Goal: Task Accomplishment & Management: Manage account settings

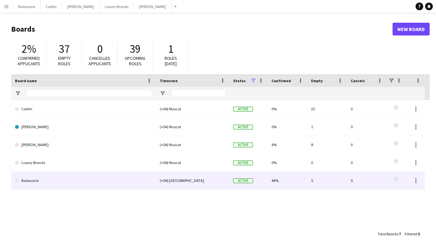
click at [45, 180] on link "Radouane" at bounding box center [83, 180] width 137 height 18
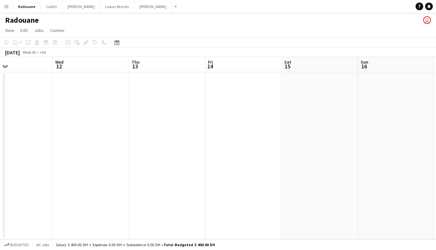
scroll to position [0, 253]
click at [147, 92] on app-date-cell at bounding box center [166, 155] width 76 height 167
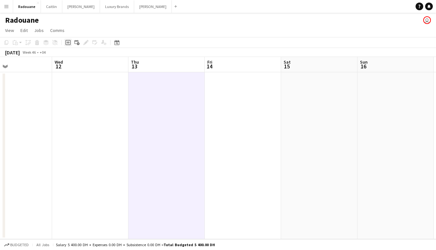
click at [67, 42] on icon "Add job" at bounding box center [67, 42] width 5 height 5
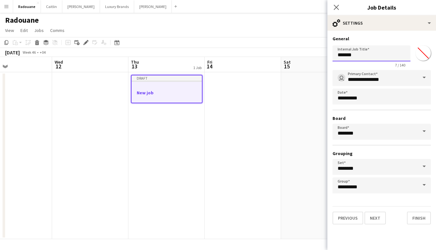
click at [366, 57] on input "*******" at bounding box center [371, 53] width 78 height 16
type input "**********"
click at [377, 219] on button "Next" at bounding box center [374, 217] width 21 height 13
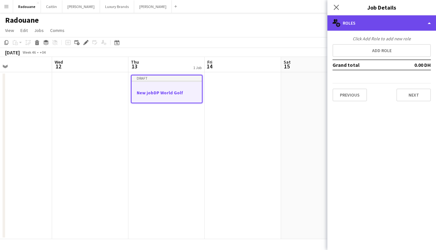
click at [383, 24] on div "multiple-users-add Roles" at bounding box center [381, 22] width 109 height 15
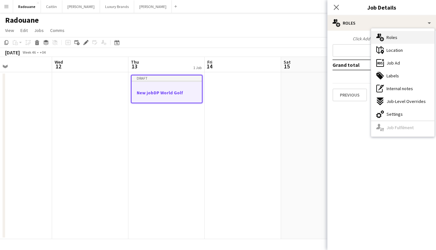
click at [389, 37] on span "Roles" at bounding box center [391, 37] width 11 height 6
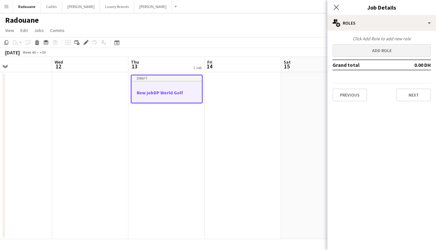
click at [382, 51] on button "Add role" at bounding box center [381, 50] width 98 height 13
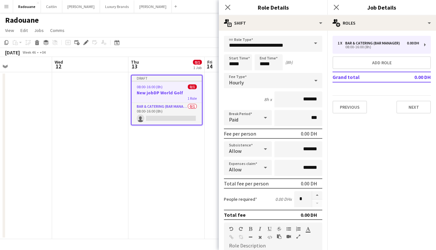
click at [310, 45] on span at bounding box center [315, 43] width 13 height 15
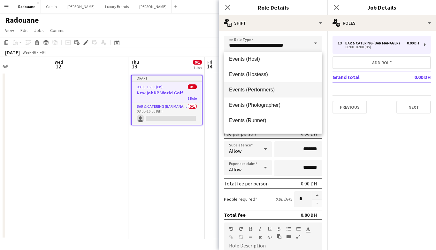
scroll to position [201, 0]
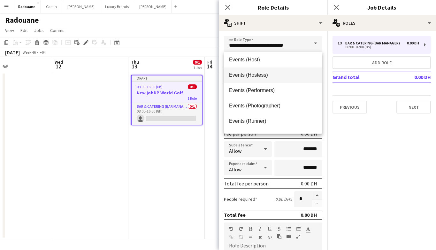
click at [268, 77] on span "Events (Hostess)" at bounding box center [273, 75] width 88 height 6
type input "**********"
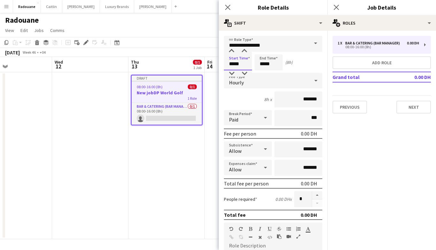
click at [238, 64] on input "*****" at bounding box center [238, 62] width 28 height 16
click at [244, 49] on div at bounding box center [244, 51] width 13 height 6
type input "*****"
click at [245, 49] on div at bounding box center [244, 51] width 13 height 6
click at [264, 65] on input "*****" at bounding box center [268, 62] width 28 height 16
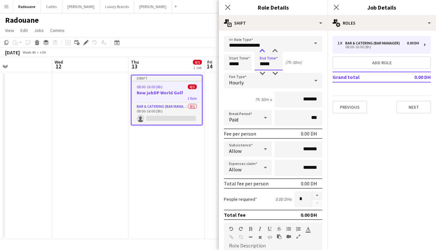
click at [262, 49] on div at bounding box center [262, 51] width 13 height 6
click at [277, 52] on div at bounding box center [274, 51] width 13 height 6
type input "*****"
click at [277, 52] on div at bounding box center [274, 51] width 13 height 6
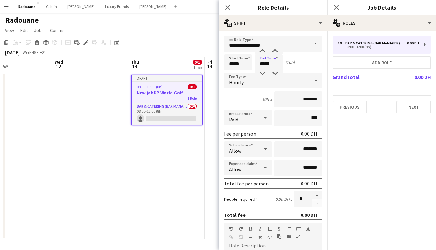
click at [279, 102] on input "*******" at bounding box center [298, 99] width 48 height 16
click at [312, 98] on input "*******" at bounding box center [298, 99] width 48 height 16
type input "****"
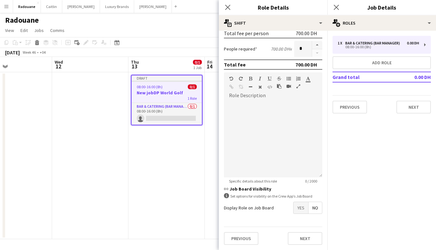
scroll to position [149, 0]
type input "*****"
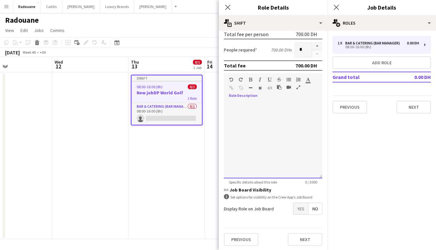
click at [250, 106] on div at bounding box center [273, 140] width 98 height 77
click at [250, 113] on div "**********" at bounding box center [273, 140] width 98 height 77
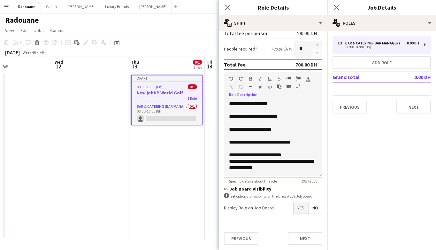
scroll to position [0, 0]
click at [299, 208] on span "Yes" at bounding box center [300, 207] width 15 height 11
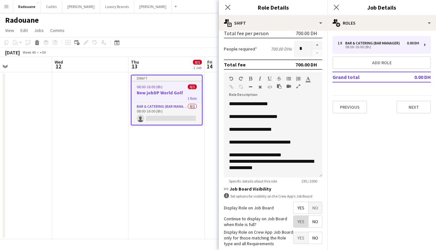
click at [300, 224] on span "Yes" at bounding box center [300, 221] width 15 height 11
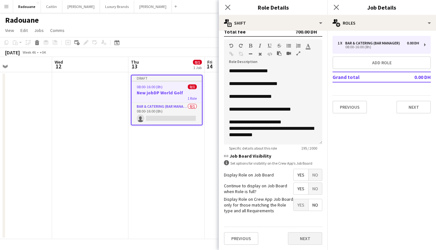
scroll to position [183, 0]
click at [300, 237] on button "Next" at bounding box center [305, 238] width 34 height 13
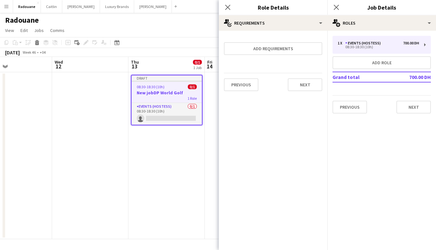
scroll to position [0, 0]
click at [293, 85] on button "Next" at bounding box center [305, 84] width 34 height 13
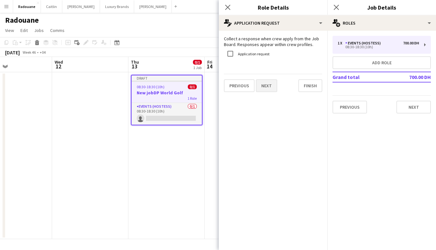
click at [269, 86] on button "Next" at bounding box center [266, 85] width 21 height 13
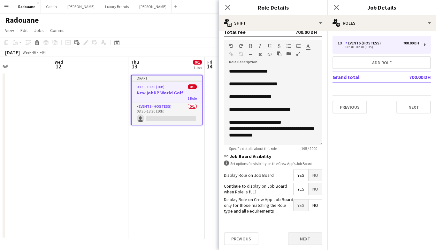
click at [298, 236] on button "Next" at bounding box center [305, 238] width 34 height 13
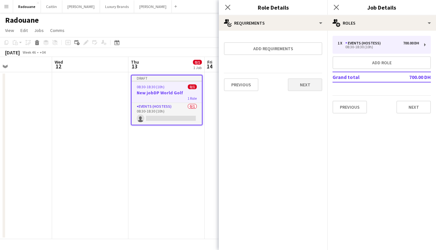
click at [298, 86] on button "Next" at bounding box center [305, 84] width 34 height 13
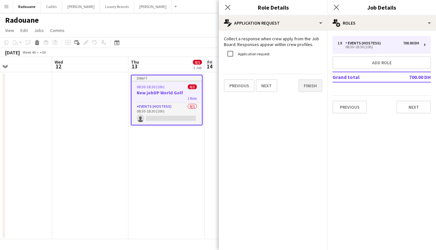
click at [307, 87] on button "Finish" at bounding box center [310, 85] width 24 height 13
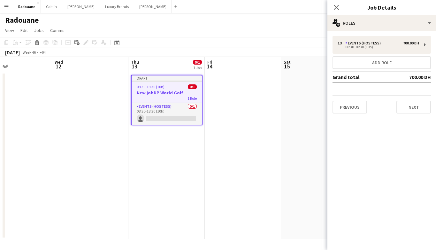
click at [155, 83] on app-job-card "Draft 08:30-18:30 (10h) 0/1 New jobDP World Golf 1 Role Events (Hostess) 0/1 08…" at bounding box center [167, 100] width 72 height 50
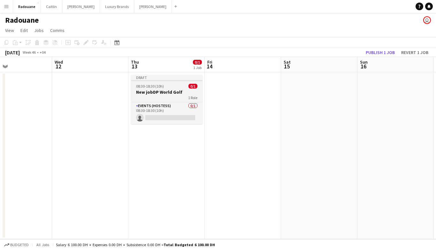
click at [170, 81] on app-job-card "Draft 08:30-18:30 (10h) 0/1 New jobDP World Golf 1 Role Events (Hostess) 0/1 08…" at bounding box center [167, 99] width 72 height 49
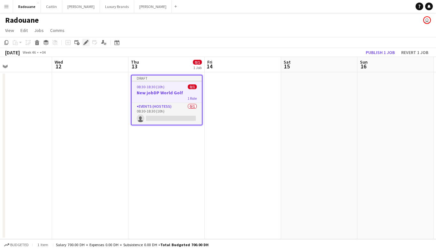
click at [86, 43] on icon at bounding box center [86, 43] width 4 height 4
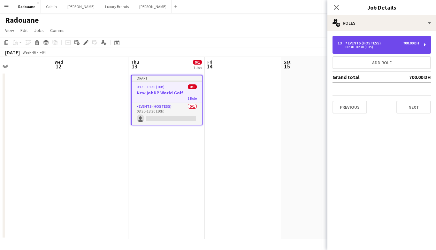
click at [421, 44] on div "1 x Events (Hostess) 700.00 DH 08:30-18:30 (10h)" at bounding box center [381, 45] width 98 height 18
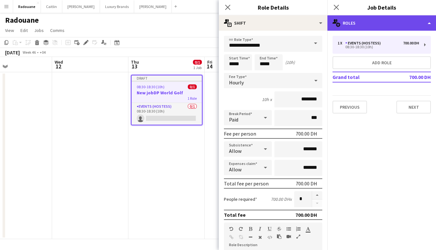
click at [426, 25] on div "multiple-users-add Roles" at bounding box center [381, 22] width 109 height 15
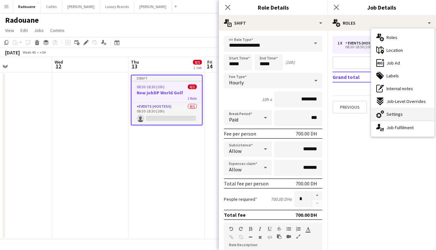
click at [403, 113] on div "cog-double-3 Settings" at bounding box center [402, 114] width 63 height 13
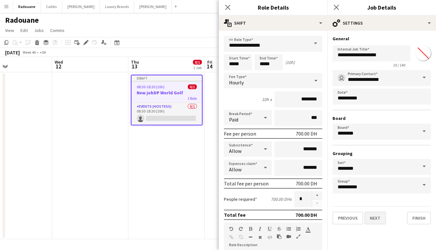
click at [378, 220] on button "Next" at bounding box center [374, 217] width 21 height 13
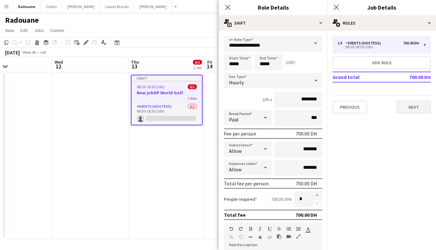
click at [411, 108] on button "Next" at bounding box center [413, 107] width 34 height 13
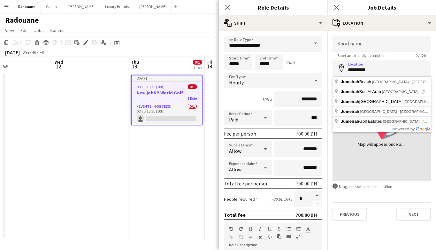
type input "**********"
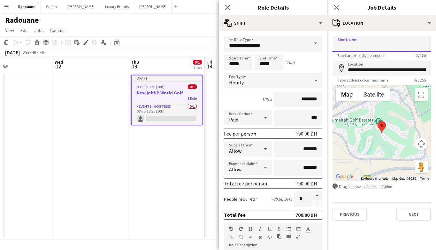
click at [422, 46] on input "Shortname" at bounding box center [381, 44] width 98 height 16
click at [422, 45] on input "Shortname" at bounding box center [381, 44] width 98 height 16
click at [407, 214] on button "Next" at bounding box center [413, 214] width 34 height 13
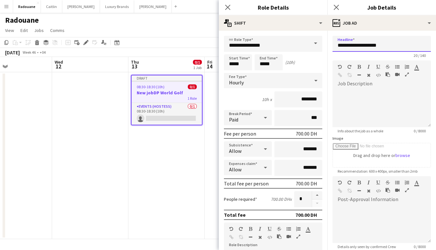
click at [363, 40] on input "**********" at bounding box center [381, 44] width 98 height 16
click at [354, 44] on input "**********" at bounding box center [381, 44] width 98 height 16
click at [352, 46] on input "**********" at bounding box center [381, 44] width 98 height 16
click at [363, 45] on input "**********" at bounding box center [381, 44] width 98 height 16
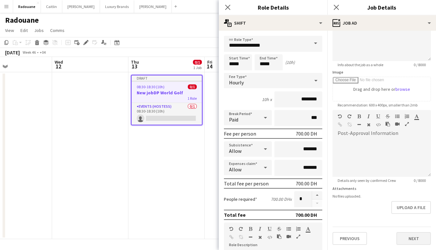
type input "**********"
click at [409, 239] on button "Next" at bounding box center [413, 238] width 34 height 13
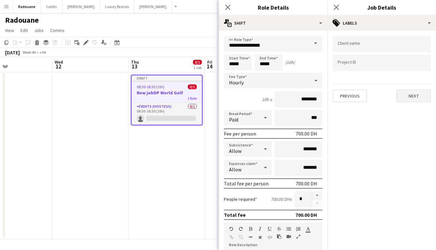
click at [406, 96] on button "Next" at bounding box center [413, 95] width 34 height 13
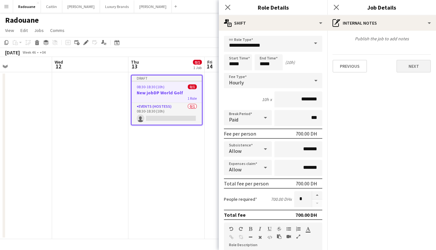
click at [419, 63] on button "Next" at bounding box center [413, 66] width 34 height 13
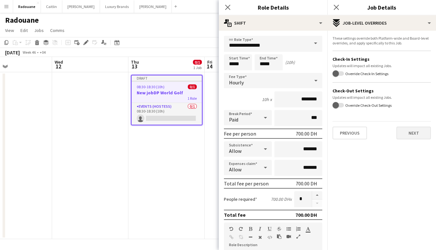
click at [408, 134] on button "Next" at bounding box center [413, 132] width 34 height 13
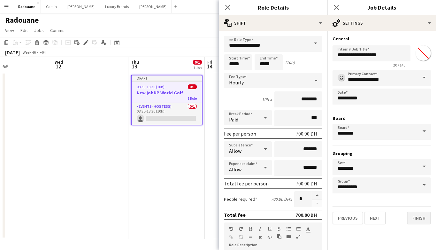
click at [414, 215] on button "Finish" at bounding box center [419, 217] width 24 height 13
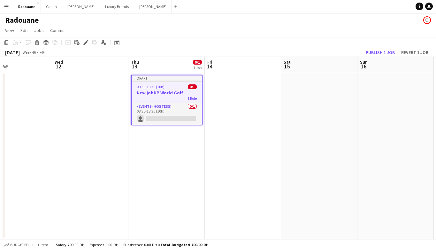
click at [173, 94] on h3 "New jobDP World Golf" at bounding box center [167, 93] width 70 height 6
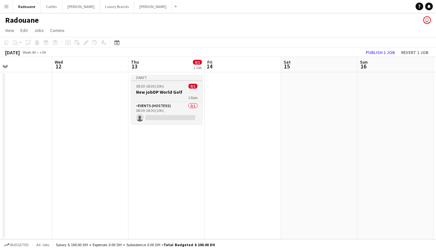
click at [173, 94] on h3 "New jobDP World Golf" at bounding box center [167, 92] width 72 height 6
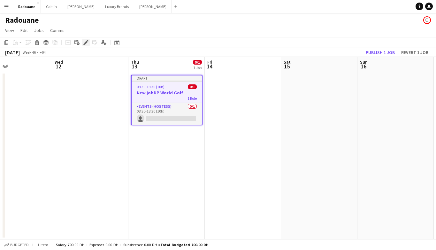
click at [86, 43] on icon at bounding box center [86, 43] width 4 height 4
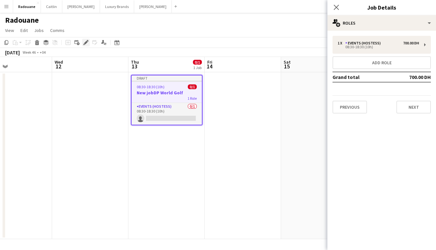
click at [85, 45] on icon at bounding box center [84, 44] width 2 height 2
click at [88, 41] on icon at bounding box center [88, 41] width 2 height 2
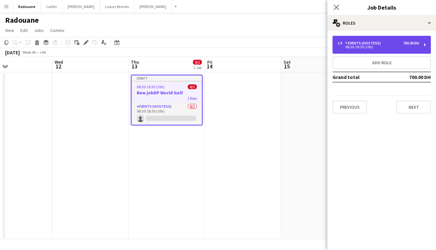
click at [400, 43] on div "1 x Events (Hostess) 700.00 DH" at bounding box center [377, 43] width 81 height 4
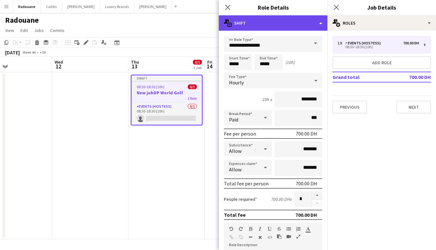
click at [277, 25] on div "multiple-actions-text Shift" at bounding box center [273, 22] width 109 height 15
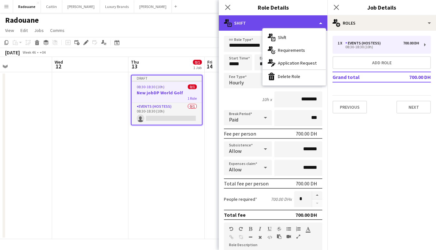
click at [277, 25] on div "multiple-actions-text Shift" at bounding box center [273, 22] width 109 height 15
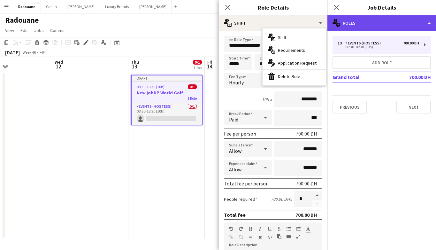
click at [426, 16] on div "multiple-users-add Roles" at bounding box center [381, 22] width 109 height 15
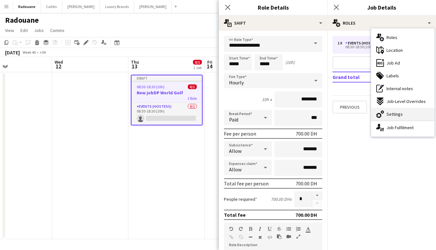
click at [406, 114] on div "cog-double-3 Settings" at bounding box center [402, 114] width 63 height 13
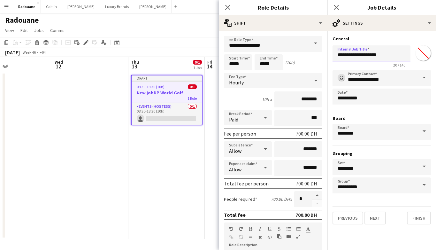
click at [354, 56] on input "**********" at bounding box center [371, 53] width 78 height 16
type input "**********"
click at [415, 215] on button "Finish" at bounding box center [419, 217] width 24 height 13
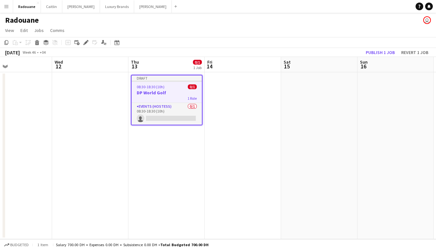
click at [213, 98] on app-date-cell at bounding box center [243, 155] width 76 height 167
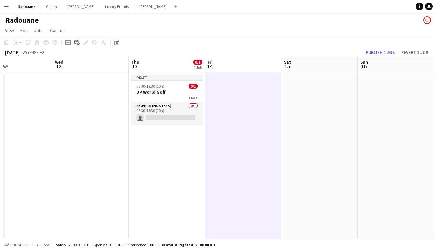
click at [308, 94] on app-date-cell at bounding box center [319, 155] width 76 height 167
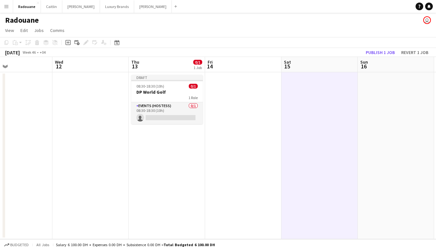
click at [172, 134] on app-date-cell "Draft 08:30-18:30 (10h) 0/1 DP World Golf 1 Role Events (Hostess) 0/1 08:30-18:…" at bounding box center [167, 155] width 76 height 167
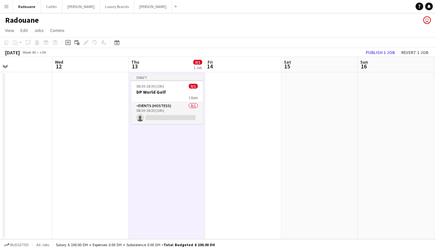
click at [224, 156] on app-date-cell at bounding box center [243, 155] width 76 height 167
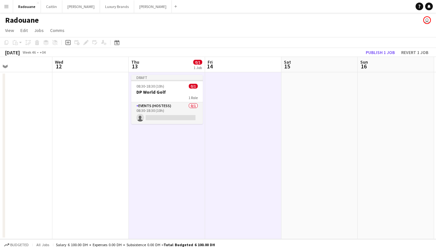
click at [304, 159] on app-date-cell at bounding box center [319, 155] width 76 height 167
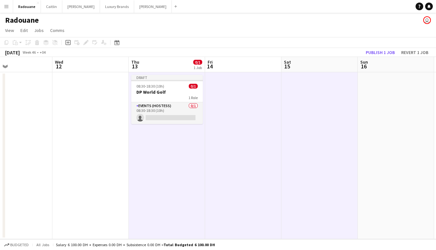
click at [383, 140] on app-date-cell at bounding box center [396, 155] width 76 height 167
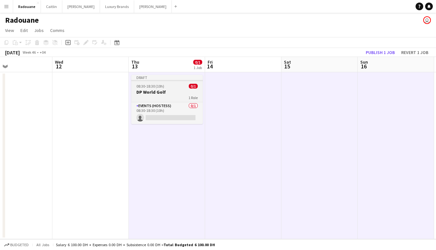
click at [171, 93] on h3 "DP World Golf" at bounding box center [167, 92] width 72 height 6
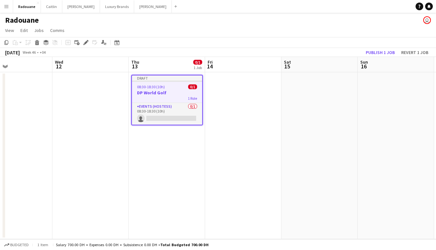
click at [180, 143] on app-date-cell "Draft 08:30-18:30 (10h) 0/1 DP World Golf 1 Role Events (Hostess) 0/1 08:30-18:…" at bounding box center [167, 155] width 76 height 167
click at [234, 133] on app-date-cell at bounding box center [243, 155] width 76 height 167
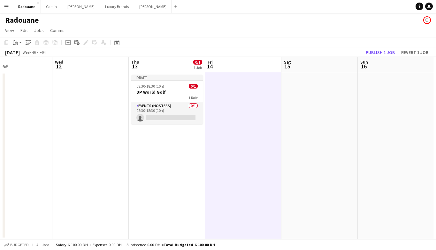
click at [312, 123] on app-date-cell at bounding box center [319, 155] width 76 height 167
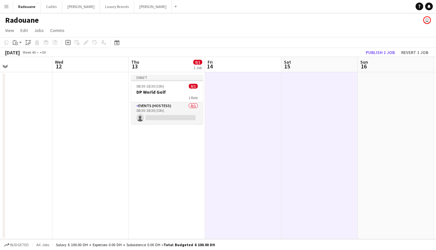
click at [381, 109] on app-date-cell at bounding box center [396, 155] width 76 height 167
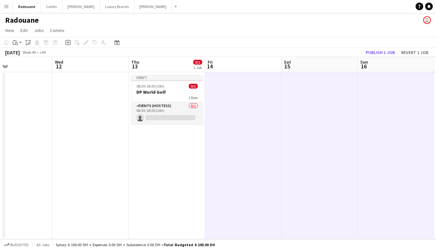
click at [189, 132] on app-date-cell "Draft 08:30-18:30 (10h) 0/1 DP World Golf 1 Role Events (Hostess) 0/1 08:30-18:…" at bounding box center [167, 155] width 76 height 167
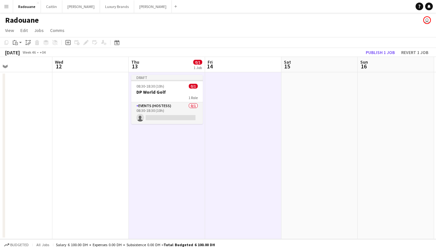
click at [320, 117] on app-date-cell at bounding box center [319, 155] width 76 height 167
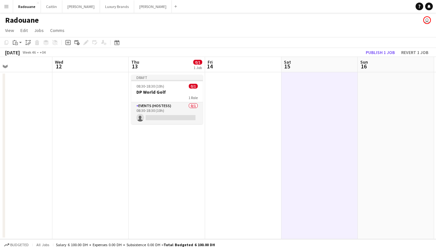
click at [163, 148] on app-date-cell "Draft 08:30-18:30 (10h) 0/1 DP World Golf 1 Role Events (Hostess) 0/1 08:30-18:…" at bounding box center [167, 155] width 76 height 167
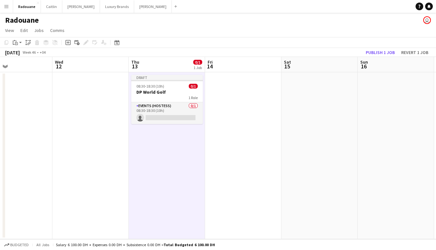
click at [230, 151] on app-date-cell at bounding box center [243, 155] width 76 height 167
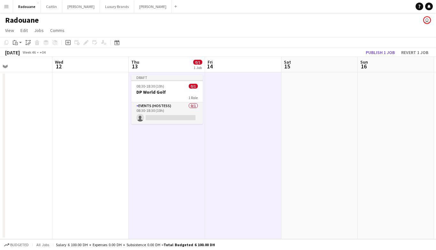
click at [321, 147] on app-date-cell at bounding box center [319, 155] width 76 height 167
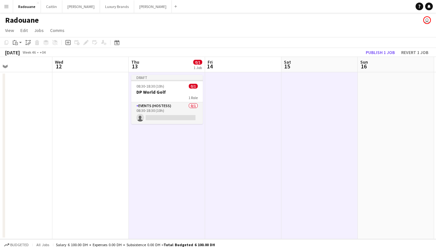
click at [390, 131] on app-date-cell at bounding box center [396, 155] width 76 height 167
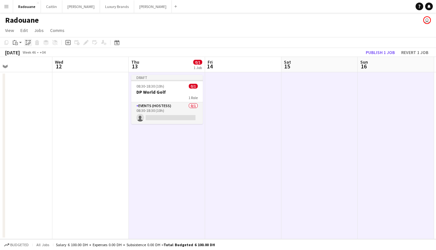
click at [27, 43] on icon "Paste linked Job" at bounding box center [28, 42] width 5 height 5
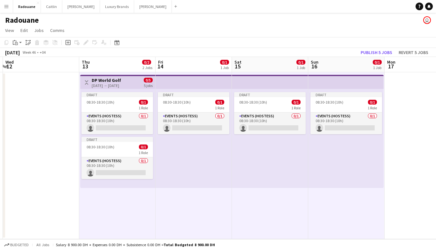
scroll to position [0, 226]
click at [131, 157] on div "Events (Hostess) 0/1 08:30-18:30 (10h) single-neutral-actions" at bounding box center [117, 168] width 72 height 22
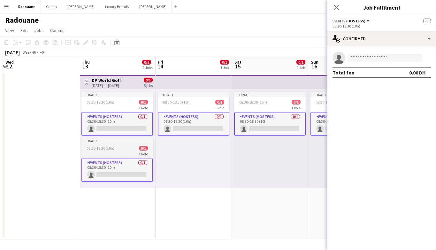
click at [122, 148] on div "08:30-18:30 (10h) 0/1" at bounding box center [117, 148] width 72 height 5
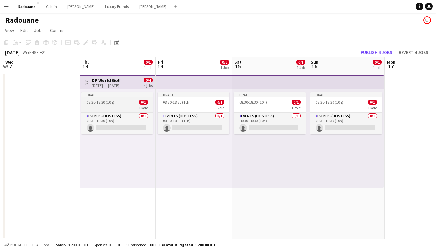
click at [128, 98] on app-job-card "Draft 08:30-18:30 (10h) 0/1 1 Role Events (Hostess) 0/1 08:30-18:30 (10h) singl…" at bounding box center [117, 113] width 72 height 42
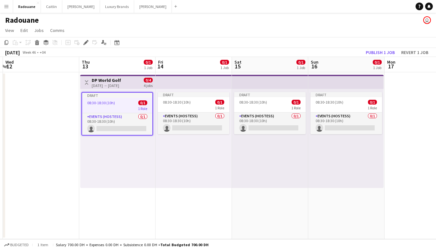
click at [117, 83] on div "[DATE] → [DATE]" at bounding box center [106, 85] width 29 height 5
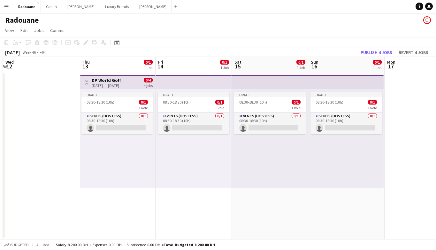
click at [110, 81] on h3 "DP World Golf" at bounding box center [106, 80] width 29 height 6
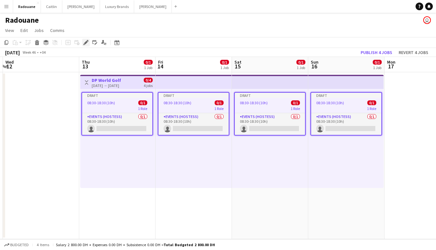
click at [85, 43] on icon at bounding box center [86, 43] width 4 height 4
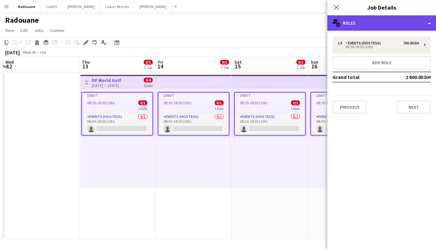
click at [406, 28] on div "multiple-users-add Roles" at bounding box center [381, 22] width 109 height 15
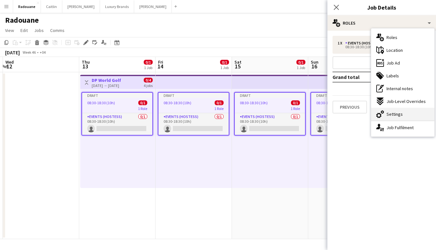
click at [401, 115] on span "Settings" at bounding box center [394, 114] width 16 height 6
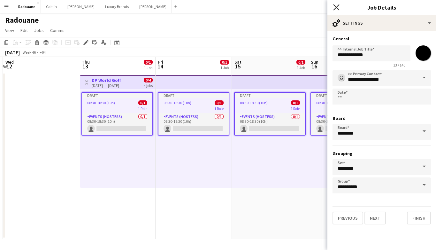
click at [336, 8] on icon at bounding box center [336, 7] width 6 height 6
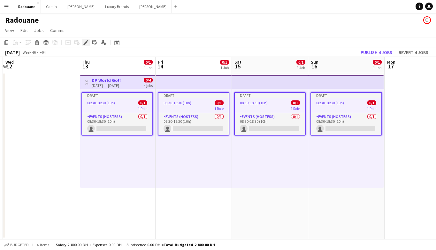
click at [86, 43] on icon "Edit" at bounding box center [85, 42] width 5 height 5
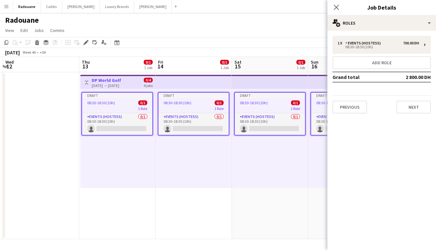
click at [128, 103] on div "08:30-18:30 (10h) 0/1" at bounding box center [117, 102] width 70 height 5
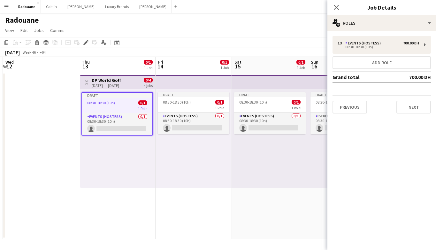
click at [128, 103] on div "08:30-18:30 (10h) 0/1" at bounding box center [117, 102] width 70 height 5
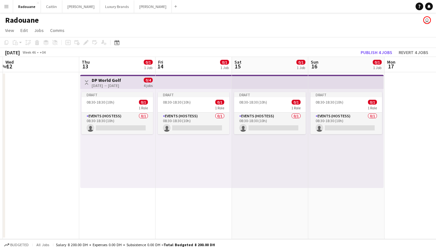
click at [121, 84] on div "[DATE] → [DATE]" at bounding box center [106, 85] width 29 height 5
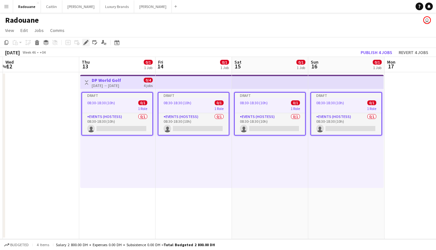
click at [84, 41] on icon "Edit" at bounding box center [85, 42] width 5 height 5
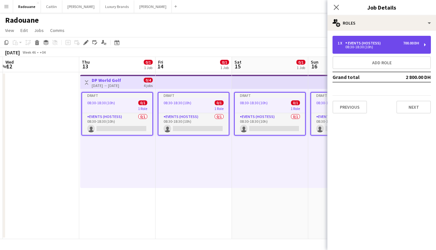
click at [418, 43] on div "700.00 DH" at bounding box center [411, 43] width 16 height 4
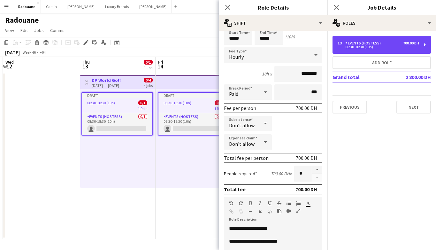
scroll to position [29, 0]
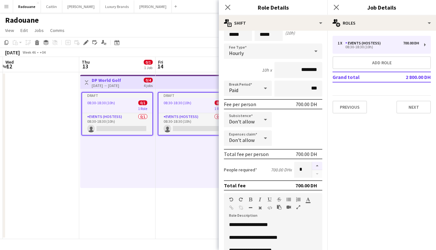
click at [316, 166] on button "button" at bounding box center [317, 166] width 10 height 8
type input "*"
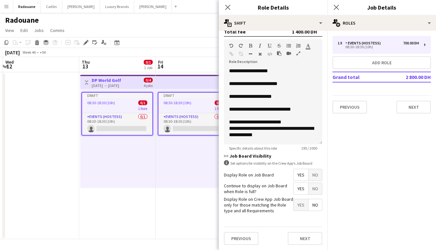
scroll to position [183, 0]
click at [300, 235] on button "Next" at bounding box center [305, 238] width 34 height 13
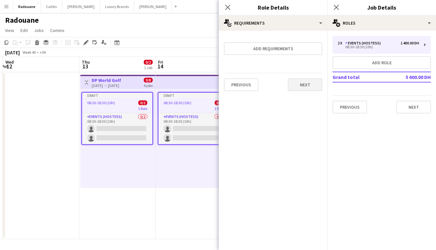
click at [300, 84] on button "Next" at bounding box center [305, 84] width 34 height 13
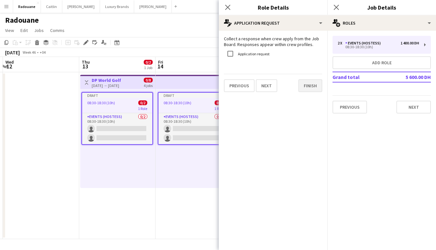
click at [315, 87] on button "Finish" at bounding box center [310, 85] width 24 height 13
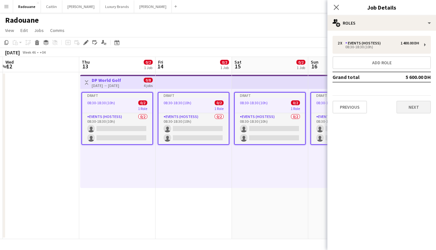
click at [402, 110] on button "Next" at bounding box center [413, 107] width 34 height 13
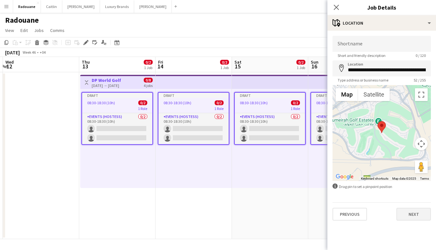
click at [412, 216] on button "Next" at bounding box center [413, 214] width 34 height 13
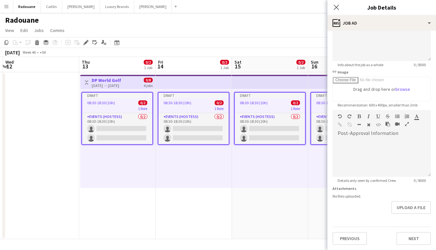
scroll to position [66, 0]
click at [418, 239] on button "Next" at bounding box center [413, 238] width 34 height 13
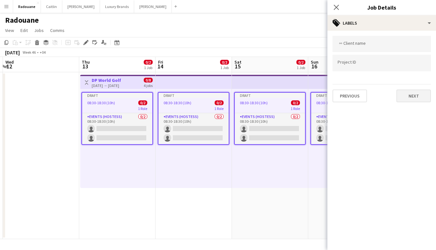
click at [414, 97] on button "Next" at bounding box center [413, 95] width 34 height 13
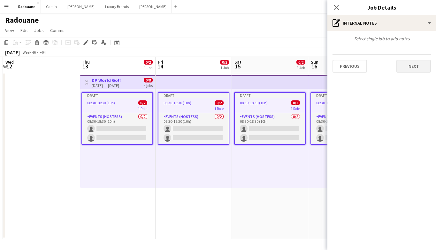
click at [421, 64] on button "Next" at bounding box center [413, 66] width 34 height 13
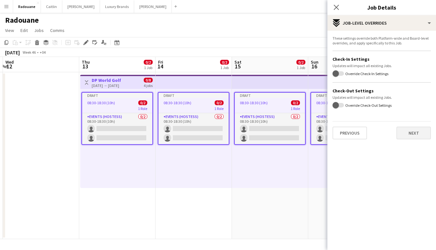
click at [410, 129] on button "Next" at bounding box center [413, 132] width 34 height 13
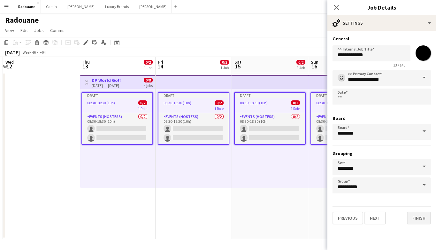
click at [419, 216] on button "Finish" at bounding box center [419, 217] width 24 height 13
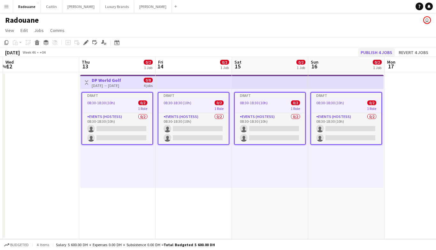
click at [385, 52] on button "Publish 4 jobs" at bounding box center [376, 52] width 37 height 8
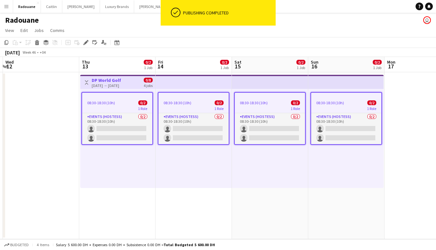
click at [114, 80] on h3 "DP World Golf" at bounding box center [106, 80] width 29 height 6
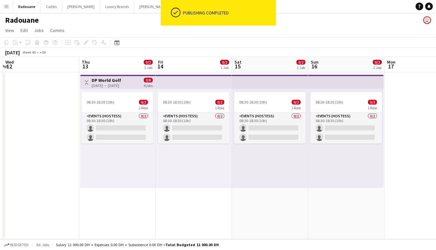
click at [114, 80] on h3 "DP World Golf" at bounding box center [106, 80] width 29 height 6
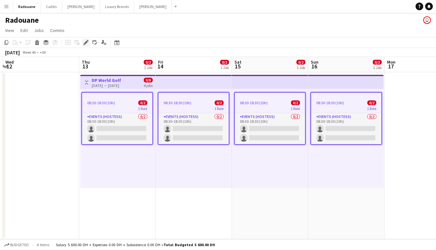
click at [86, 42] on icon at bounding box center [86, 43] width 4 height 4
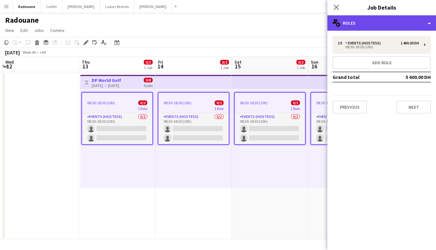
click at [378, 21] on div "multiple-users-add Roles" at bounding box center [381, 22] width 109 height 15
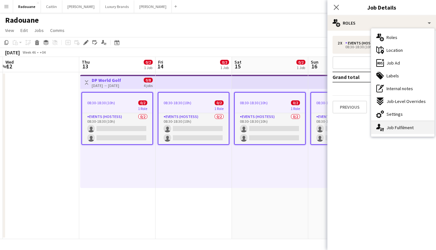
click at [402, 130] on div "single-neutral-actions-up-down Job Fulfilment" at bounding box center [402, 127] width 63 height 13
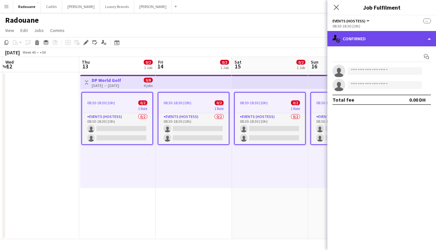
click at [379, 37] on div "single-neutral-actions-check-2 Confirmed" at bounding box center [381, 38] width 109 height 15
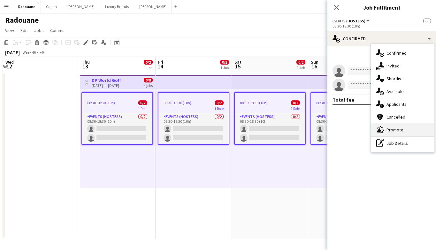
click at [411, 130] on div "advertising-megaphone Promote" at bounding box center [402, 129] width 63 height 13
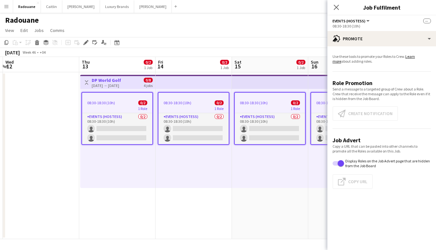
click at [354, 112] on app-promote-tab "Use these tools to promote your Roles to Crew. Learn more about adding roles. R…" at bounding box center [381, 122] width 109 height 142
click at [343, 166] on span "button" at bounding box center [340, 163] width 6 height 6
click at [337, 162] on span "button" at bounding box center [335, 163] width 6 height 6
click at [348, 94] on p "Send a message to a targeted group of Crew about a Role. Crew that receive the …" at bounding box center [381, 94] width 98 height 14
click at [350, 83] on h3 "Role Promotion" at bounding box center [381, 82] width 98 height 7
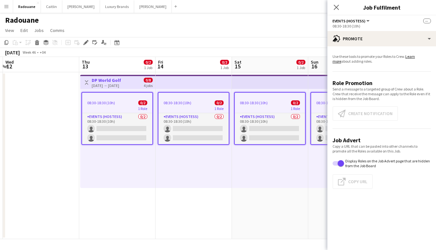
click at [350, 63] on p "Use these tools to promote your Roles to Crew. Learn more about adding roles." at bounding box center [381, 59] width 98 height 10
click at [348, 180] on div "Copy a URL that can be pasted into other channels to promote all the Roles avai…" at bounding box center [381, 166] width 98 height 45
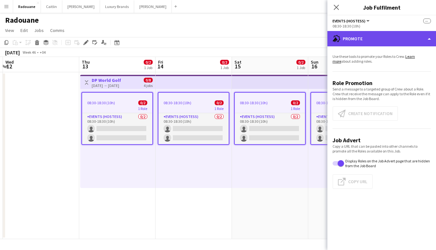
click at [354, 37] on div "advertising-megaphone Promote" at bounding box center [381, 38] width 109 height 15
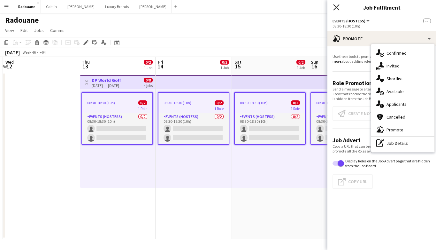
click at [335, 5] on icon "Close pop-in" at bounding box center [336, 7] width 6 height 6
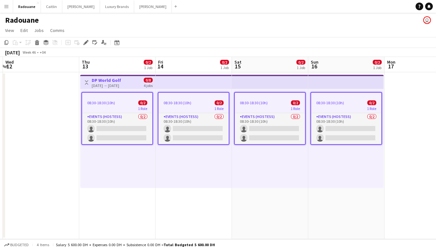
click at [113, 83] on div "[DATE] → [DATE]" at bounding box center [106, 85] width 29 height 5
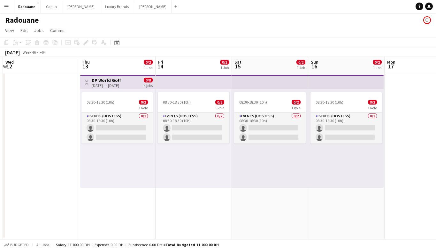
click at [113, 83] on div "[DATE] → [DATE]" at bounding box center [106, 85] width 29 height 5
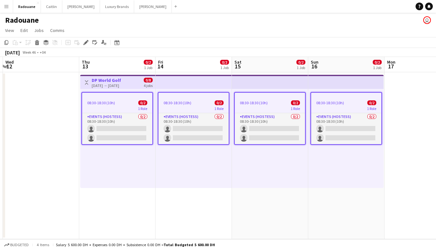
click at [113, 83] on div "[DATE] → [DATE]" at bounding box center [106, 85] width 29 height 5
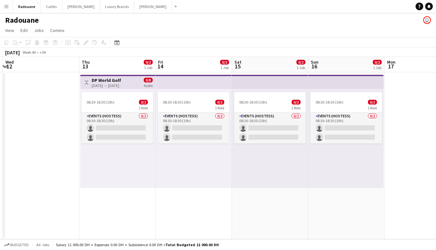
click at [113, 83] on div "[DATE] → [DATE]" at bounding box center [106, 85] width 29 height 5
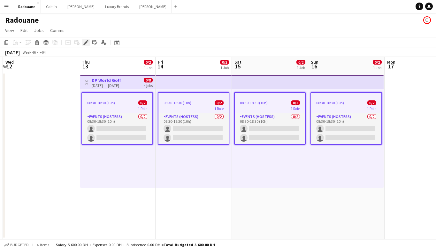
click at [86, 42] on icon at bounding box center [86, 43] width 4 height 4
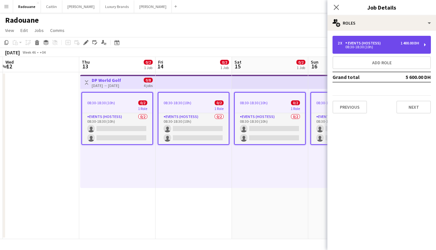
click at [423, 44] on div "2 x Events (Hostess) 1 400.00 DH 08:30-18:30 (10h)" at bounding box center [381, 45] width 98 height 18
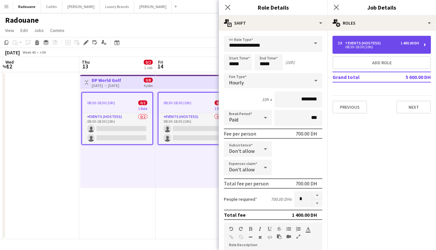
click at [423, 44] on div "2 x Events (Hostess) 1 400.00 DH 08:30-18:30 (10h)" at bounding box center [381, 45] width 98 height 18
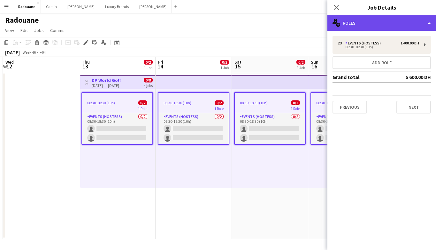
click at [427, 25] on div "multiple-users-add Roles" at bounding box center [381, 22] width 109 height 15
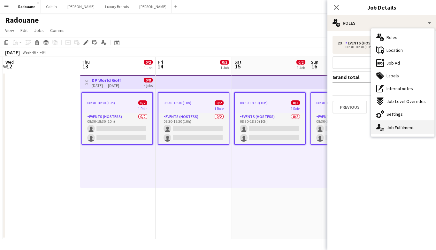
click at [411, 125] on div "single-neutral-actions-up-down Job Fulfilment" at bounding box center [402, 127] width 63 height 13
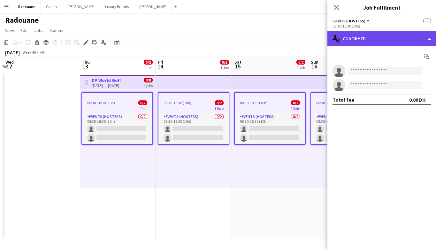
click at [353, 34] on div "single-neutral-actions-check-2 Confirmed" at bounding box center [381, 38] width 109 height 15
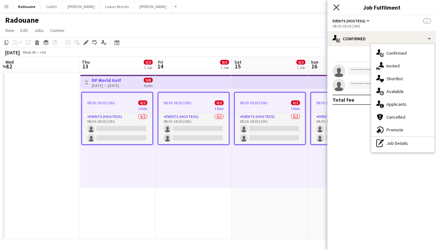
click at [337, 8] on icon at bounding box center [336, 7] width 6 height 6
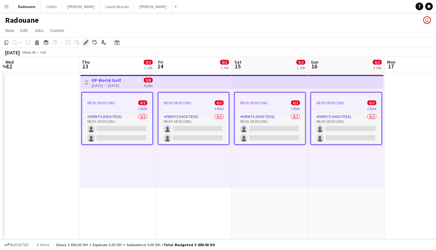
click at [83, 45] on div "Edit" at bounding box center [86, 43] width 8 height 8
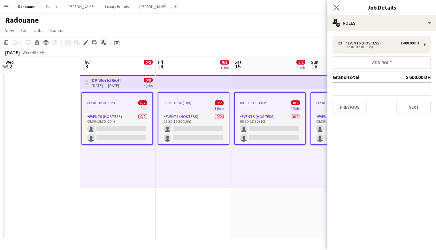
click at [105, 44] on icon "Applicants" at bounding box center [103, 42] width 5 height 5
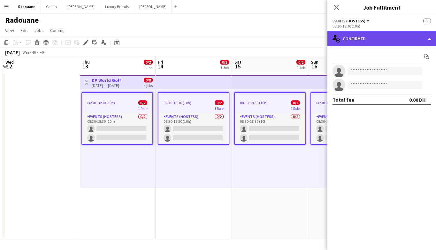
click at [355, 42] on div "single-neutral-actions-check-2 Confirmed" at bounding box center [381, 38] width 109 height 15
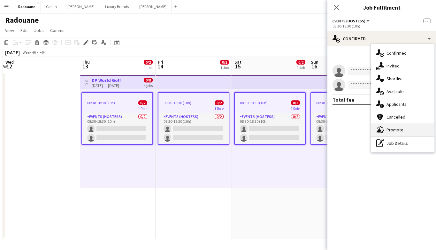
click at [395, 130] on span "Promote" at bounding box center [394, 130] width 17 height 6
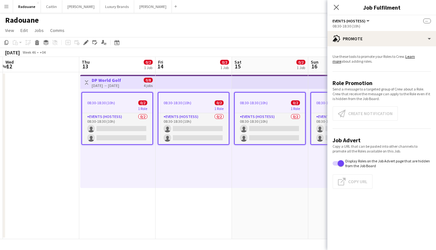
click at [127, 98] on app-job-card "08:30-18:30 (10h) 0/2 1 Role Events (Hostess) 0/2 08:30-18:30 (10h) single-neut…" at bounding box center [117, 118] width 72 height 53
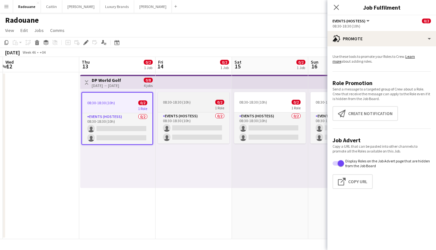
click at [181, 99] on app-job-card "08:30-18:30 (10h) 0/2 1 Role Events (Hostess) 0/2 08:30-18:30 (10h) single-neut…" at bounding box center [194, 117] width 72 height 51
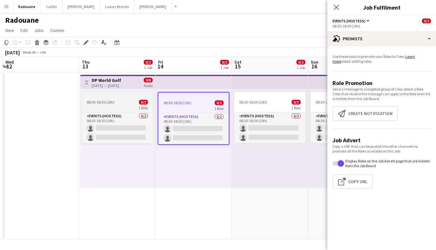
click at [141, 98] on app-job-card "08:30-18:30 (10h) 0/2 1 Role Events (Hostess) 0/2 08:30-18:30 (10h) single-neut…" at bounding box center [117, 117] width 72 height 51
click at [134, 101] on div "08:30-18:30 (10h) 0/2" at bounding box center [117, 102] width 72 height 5
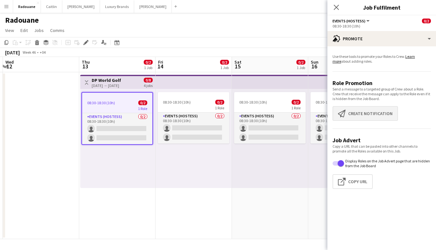
click at [352, 112] on button "Create notification Create notification" at bounding box center [364, 113] width 65 height 15
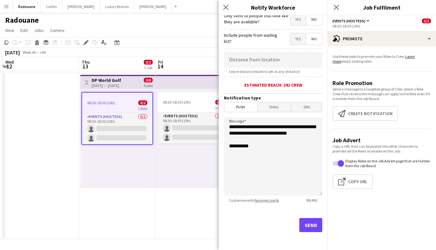
scroll to position [102, 0]
click at [306, 224] on button "Send" at bounding box center [310, 225] width 23 height 14
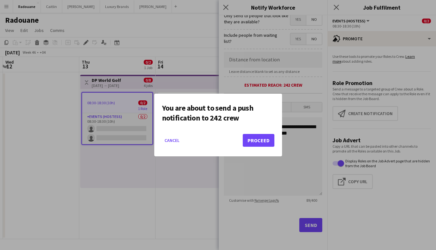
click at [269, 142] on button "Proceed" at bounding box center [259, 140] width 32 height 13
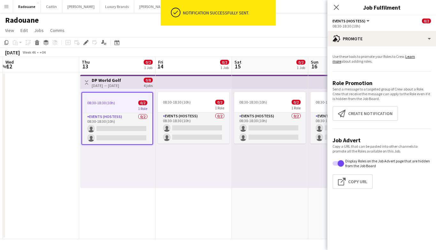
click at [222, 214] on app-date-cell "08:30-18:30 (10h) 0/2 1 Role Events (Hostess) 0/2 08:30-18:30 (10h) single-neut…" at bounding box center [193, 155] width 76 height 167
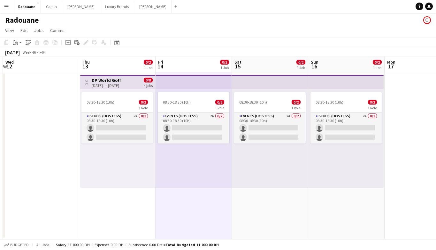
click at [124, 164] on div "08:30-18:30 (10h) 0/2 1 Role Events (Hostess) 2A 0/2 08:30-18:30 (10h) single-n…" at bounding box center [117, 138] width 75 height 99
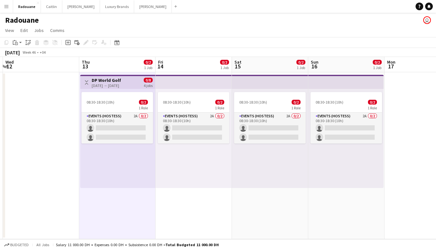
click at [7, 5] on app-icon "Menu" at bounding box center [6, 6] width 5 height 5
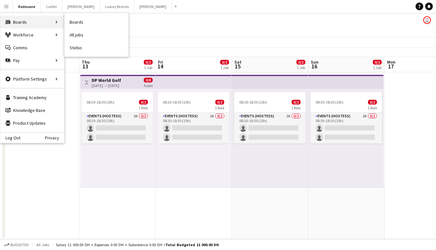
click at [17, 20] on div "Boards Boards" at bounding box center [32, 22] width 64 height 13
click at [116, 26] on app-page-menu "View Day view expanded Day view collapsed Month view Date picker Jump to [DATE]…" at bounding box center [218, 31] width 436 height 12
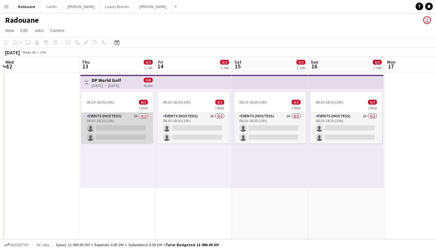
click at [132, 116] on app-card-role "Events (Hostess) 2A 0/2 08:30-18:30 (10h) single-neutral-actions single-neutral…" at bounding box center [117, 127] width 72 height 31
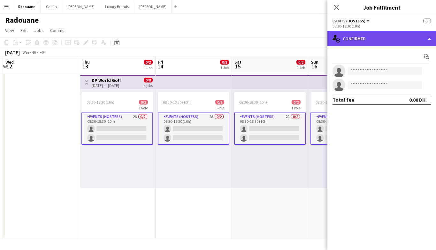
click at [407, 39] on div "single-neutral-actions-check-2 Confirmed" at bounding box center [381, 38] width 109 height 15
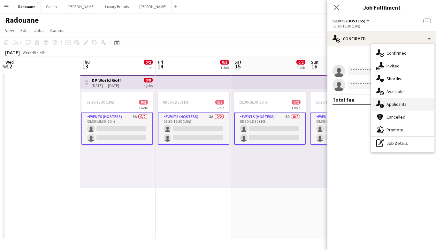
click at [402, 103] on span "Applicants" at bounding box center [396, 104] width 20 height 6
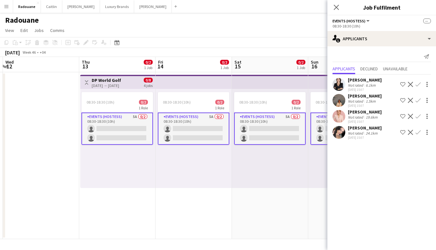
click at [289, 168] on div "08:30-18:30 (10h) 0/2 1 Role Events (Hostess) 5A 0/2 08:30-18:30 (10h) single-n…" at bounding box center [270, 138] width 76 height 99
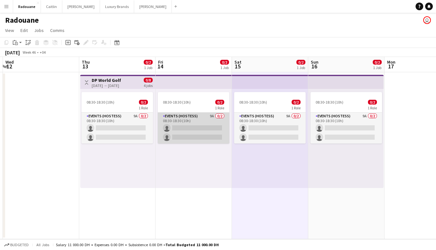
click at [209, 115] on app-card-role "Events (Hostess) 9A 0/2 08:30-18:30 (10h) single-neutral-actions single-neutral…" at bounding box center [194, 127] width 72 height 31
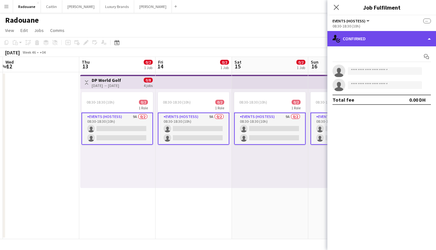
click at [421, 39] on div "single-neutral-actions-check-2 Confirmed" at bounding box center [381, 38] width 109 height 15
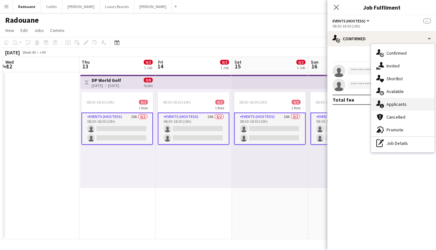
click at [400, 104] on span "Applicants" at bounding box center [396, 104] width 20 height 6
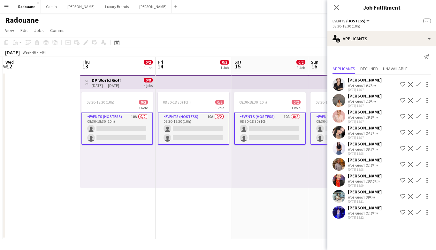
click at [339, 212] on app-user-avatar at bounding box center [338, 212] width 13 height 13
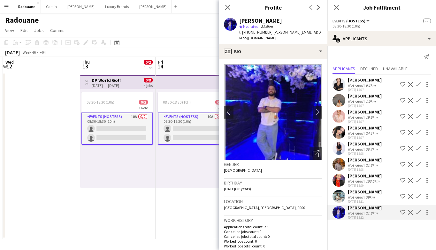
click at [231, 22] on app-user-avatar at bounding box center [230, 24] width 13 height 13
click at [315, 150] on icon "Open photos pop-in" at bounding box center [316, 153] width 7 height 7
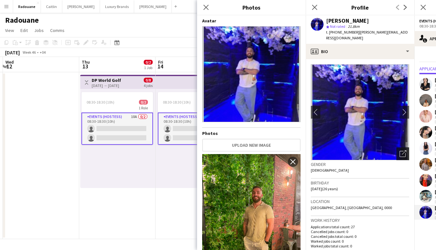
click at [402, 150] on icon "Open photos pop-in" at bounding box center [402, 153] width 7 height 7
click at [397, 165] on div "Gender [DEMOGRAPHIC_DATA]" at bounding box center [360, 169] width 98 height 19
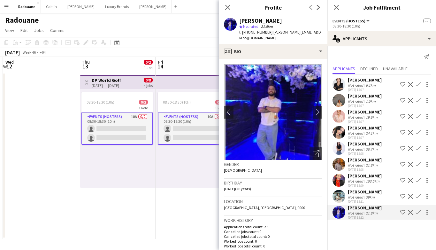
click at [411, 213] on app-icon "Decline" at bounding box center [410, 211] width 5 height 5
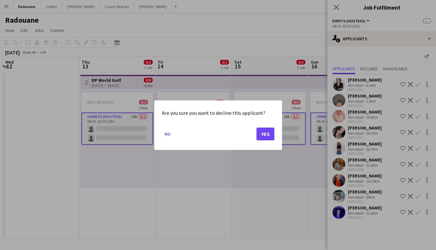
click at [269, 132] on button "Yes" at bounding box center [265, 133] width 18 height 13
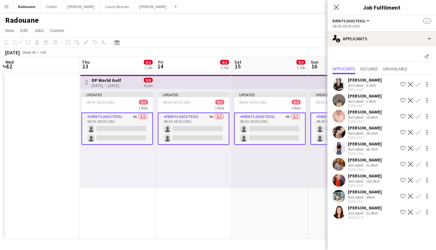
click at [376, 198] on div "[PERSON_NAME] Not rated 39km [DATE] 15:11 Shortlist crew Decline Confirm" at bounding box center [381, 196] width 109 height 15
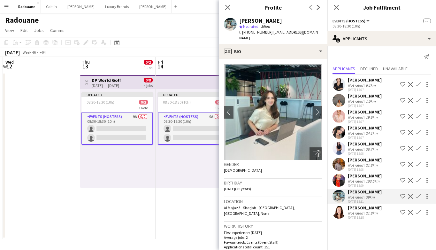
click at [373, 174] on div "[PERSON_NAME]" at bounding box center [365, 176] width 34 height 6
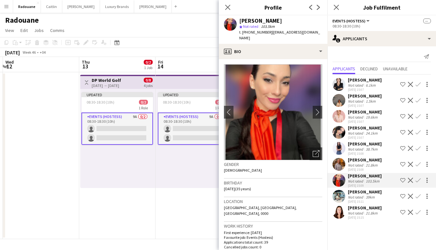
click at [372, 163] on div "21.8km" at bounding box center [371, 165] width 14 height 5
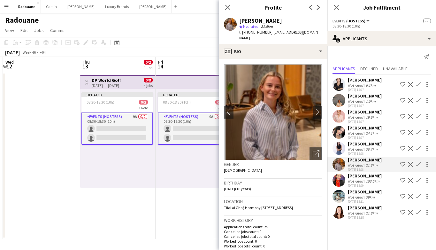
click at [370, 149] on div "38.7km" at bounding box center [371, 149] width 14 height 5
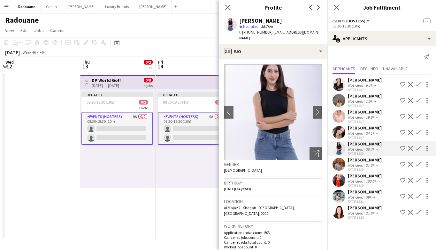
click at [371, 132] on div "24.1km" at bounding box center [371, 133] width 14 height 5
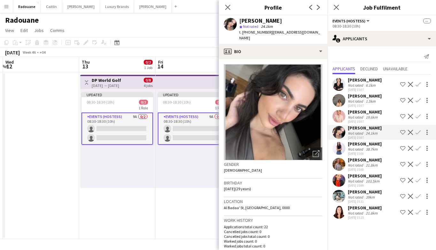
click at [369, 149] on div "38.7km" at bounding box center [371, 149] width 14 height 5
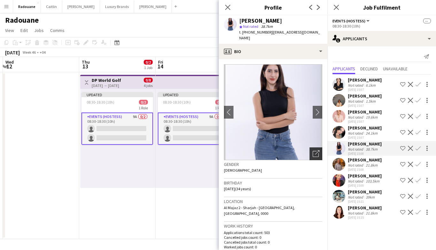
click at [317, 150] on icon "Open photos pop-in" at bounding box center [316, 153] width 7 height 7
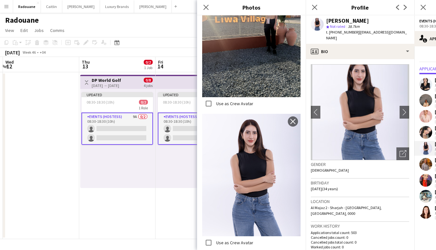
scroll to position [933, 0]
click at [427, 129] on app-user-avatar at bounding box center [425, 132] width 13 height 13
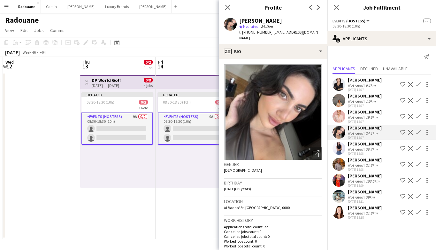
click at [382, 116] on div "[PERSON_NAME] Not rated 19.6km [DATE] 15:07 Shortlist crew Decline Confirm" at bounding box center [381, 116] width 109 height 15
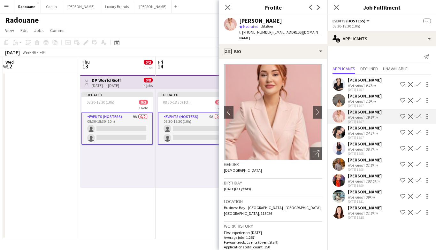
click at [369, 96] on div "[PERSON_NAME]" at bounding box center [365, 96] width 34 height 6
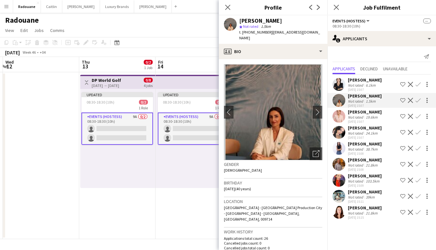
click at [361, 79] on div "[PERSON_NAME]" at bounding box center [365, 80] width 34 height 6
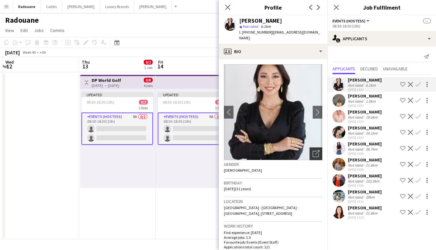
click at [314, 150] on icon "Open photos pop-in" at bounding box center [316, 153] width 7 height 7
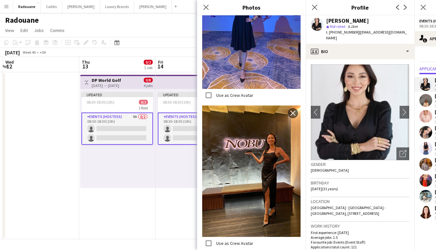
scroll to position [2242, 0]
click at [425, 101] on app-user-avatar at bounding box center [425, 100] width 13 height 13
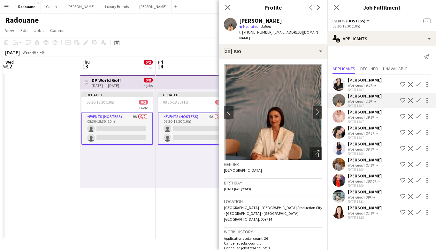
click at [367, 212] on div "21.8km" at bounding box center [371, 212] width 14 height 5
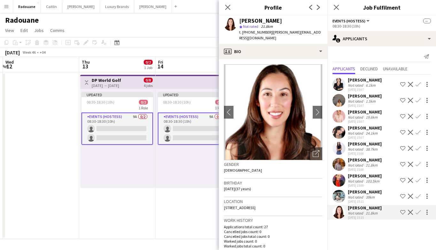
scroll to position [0, 0]
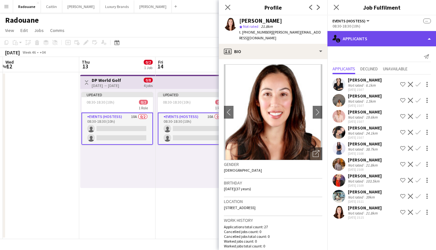
click at [368, 42] on div "single-neutral-actions-information Applicants" at bounding box center [381, 38] width 109 height 15
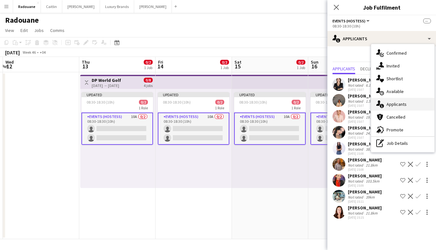
click at [387, 101] on span "Applicants" at bounding box center [396, 104] width 20 height 6
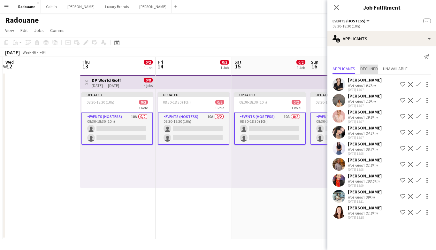
click at [377, 68] on span "Declined" at bounding box center [369, 68] width 18 height 4
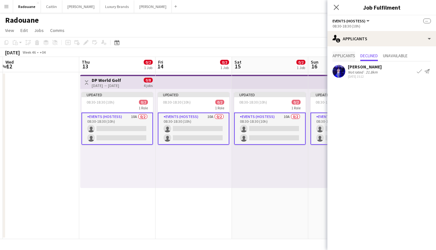
click at [352, 55] on span "Applicants" at bounding box center [343, 55] width 23 height 4
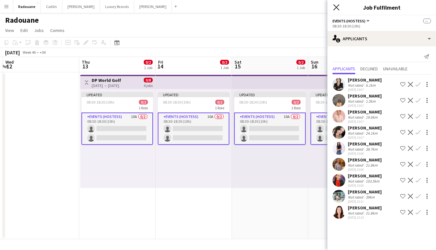
click at [336, 10] on icon "Close pop-in" at bounding box center [336, 7] width 6 height 6
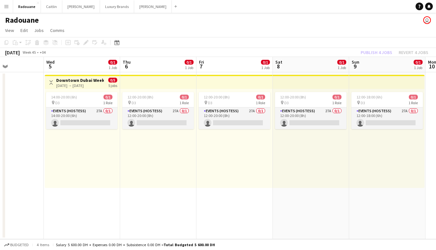
scroll to position [0, 179]
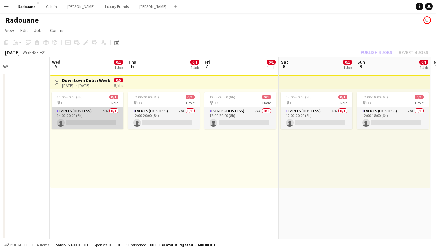
click at [92, 113] on app-card-role "Events (Hostess) 27A 0/1 14:00-20:00 (6h) single-neutral-actions" at bounding box center [88, 118] width 72 height 22
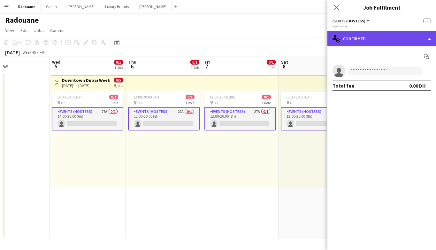
click at [425, 38] on div "single-neutral-actions-check-2 Confirmed" at bounding box center [381, 38] width 109 height 15
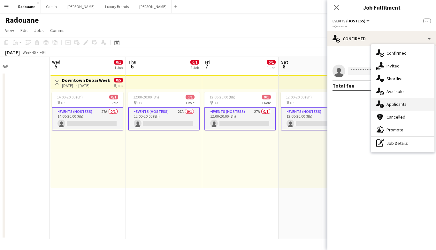
click at [402, 104] on span "Applicants" at bounding box center [396, 104] width 20 height 6
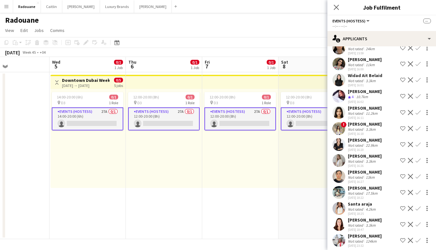
scroll to position [79, 0]
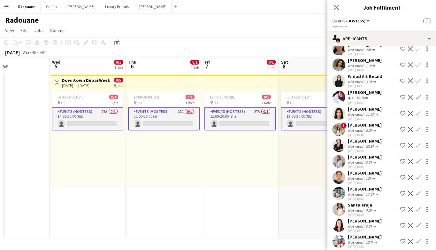
click at [365, 128] on div "3.3km" at bounding box center [370, 130] width 12 height 5
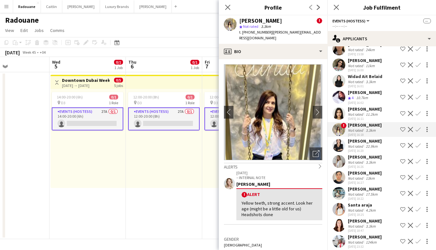
click at [210, 202] on app-date-cell "12:00-20:00 (8h) 0/1 pin D3 1 Role Events (Hostess) 27A 0/1 12:00-20:00 (8h) si…" at bounding box center [240, 155] width 76 height 167
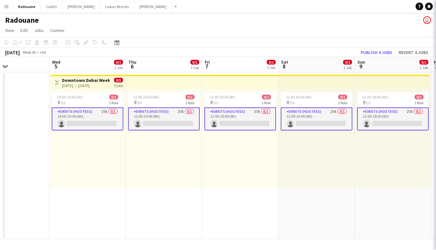
scroll to position [0, 0]
